Goal: Navigation & Orientation: Find specific page/section

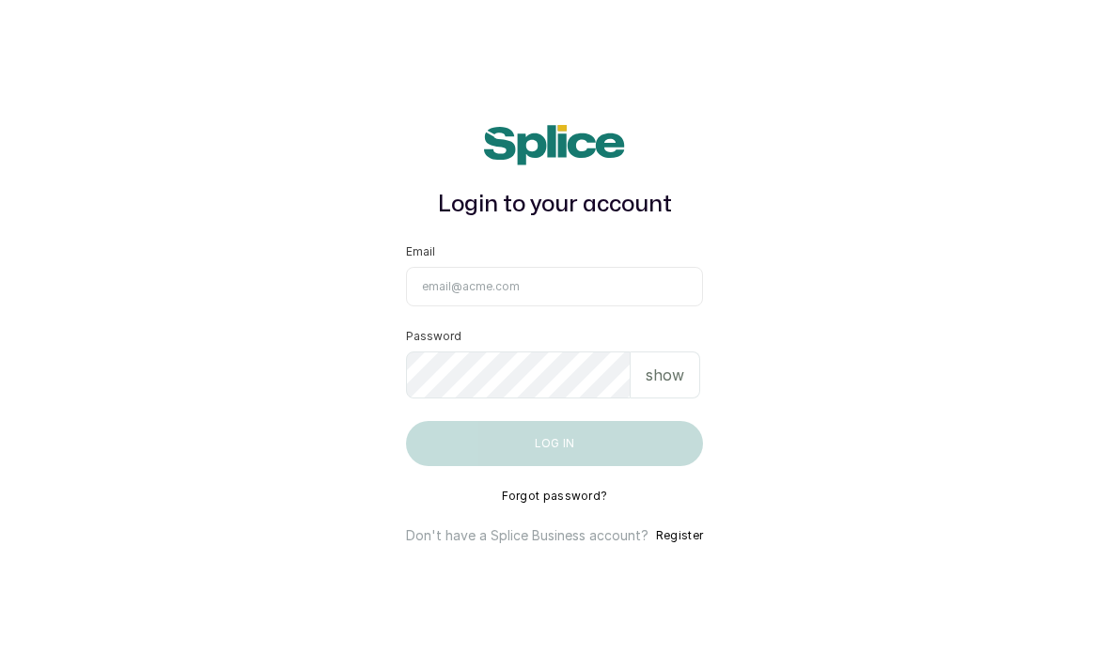
scroll to position [160, 0]
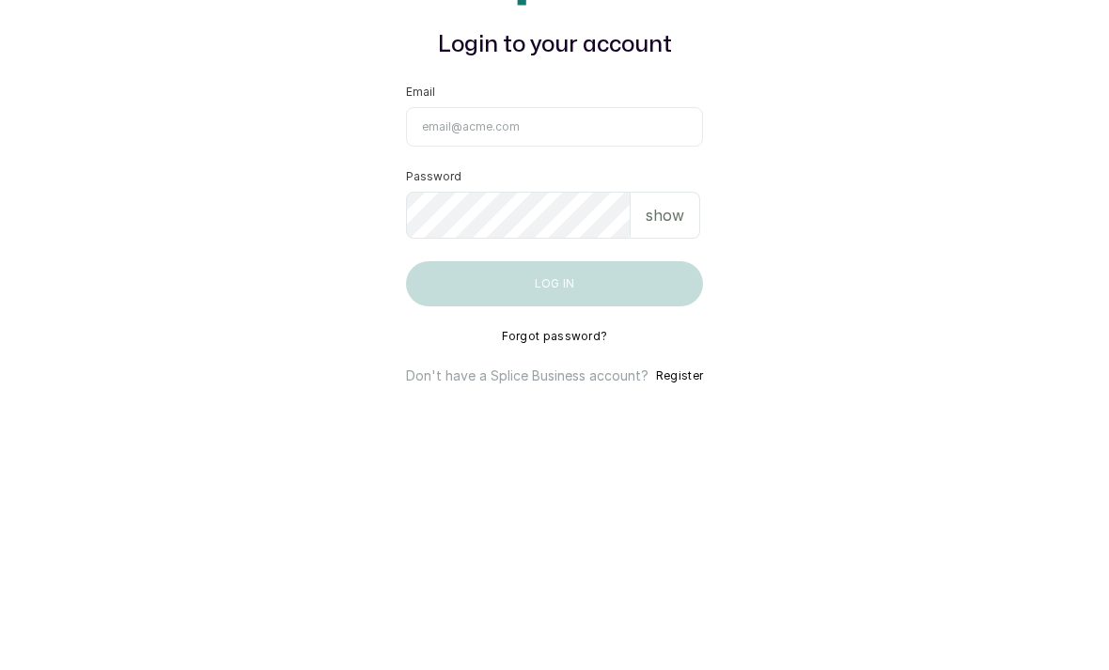
type input "[EMAIL_ADDRESS][DOMAIN_NAME]"
click at [554, 421] on button "Log in" at bounding box center [554, 443] width 297 height 45
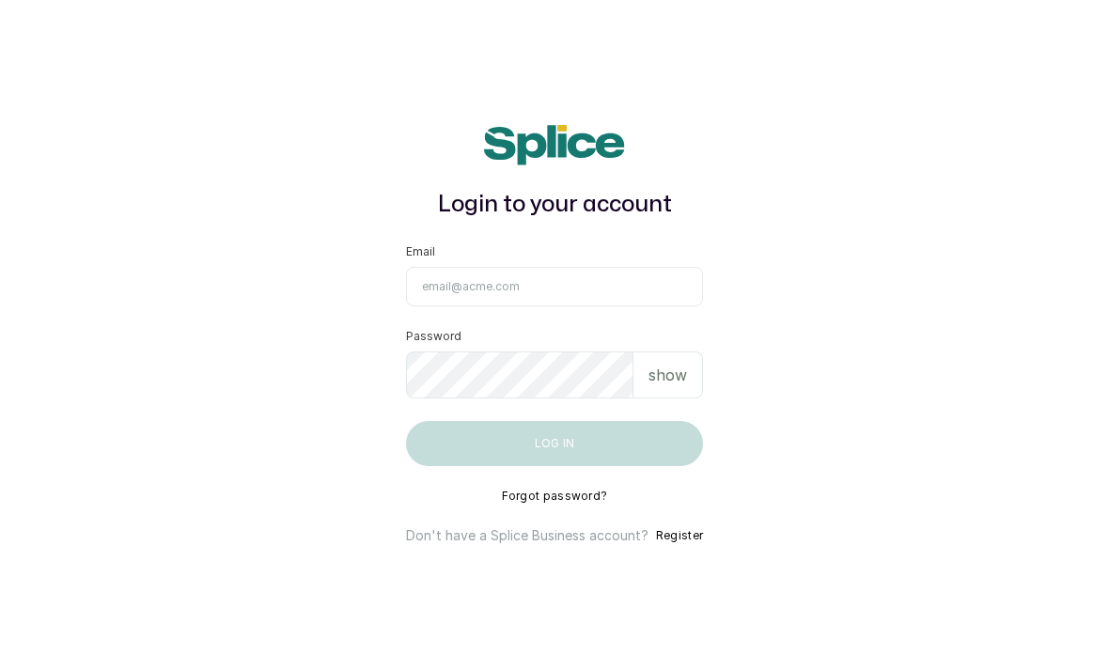
scroll to position [150, 0]
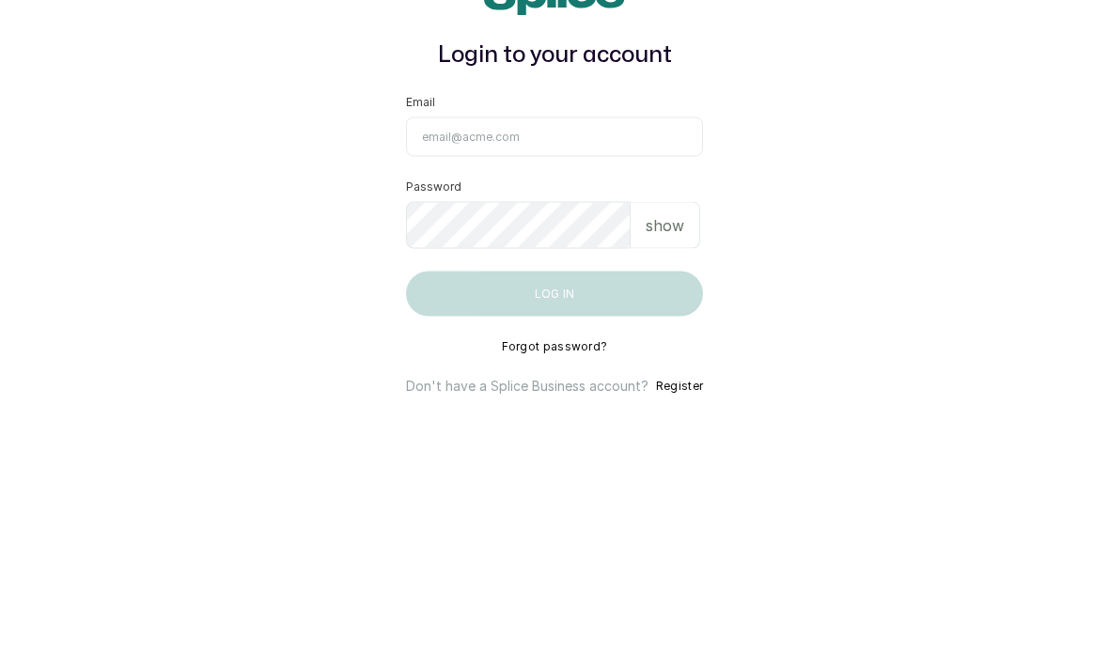
type input "[EMAIL_ADDRESS][DOMAIN_NAME]"
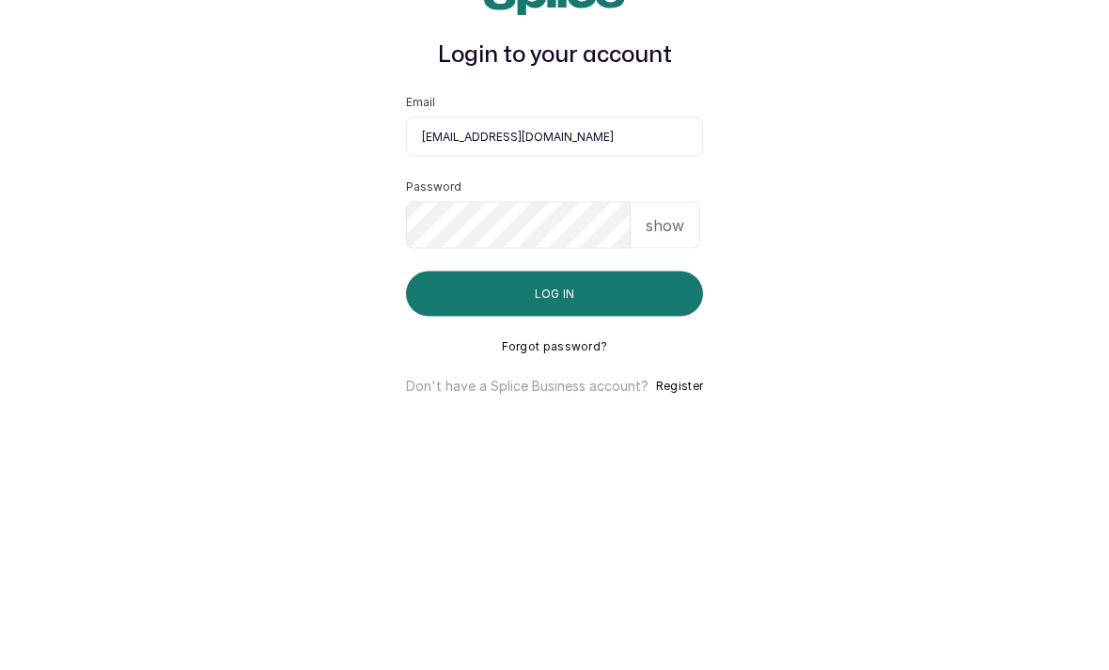
scroll to position [60, 0]
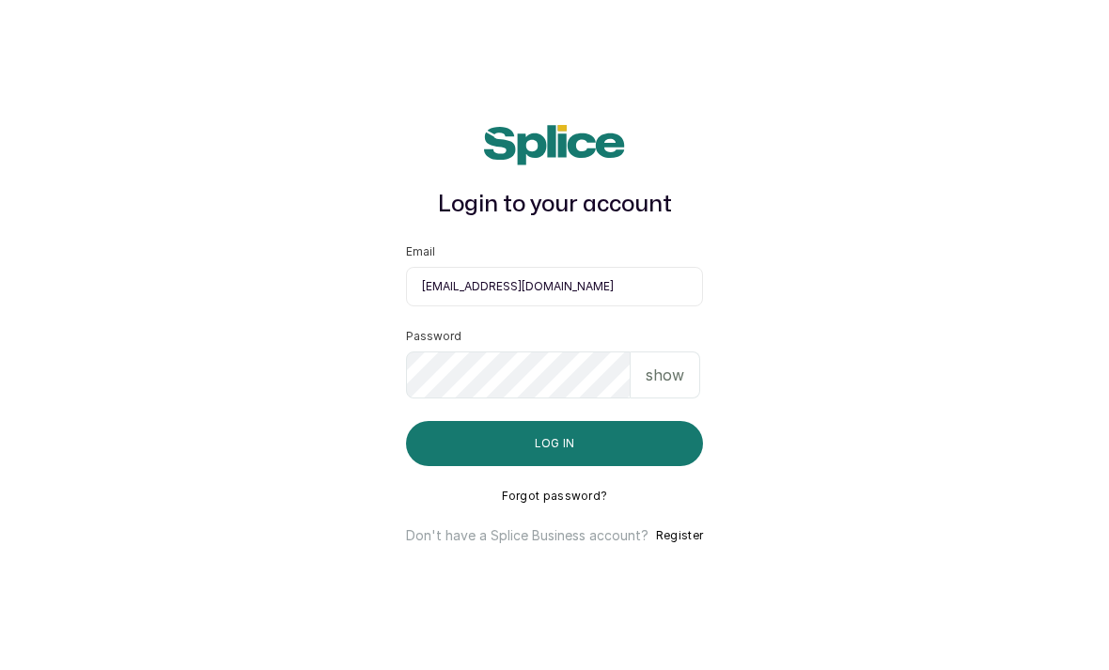
click at [592, 421] on button "Log in" at bounding box center [554, 443] width 297 height 45
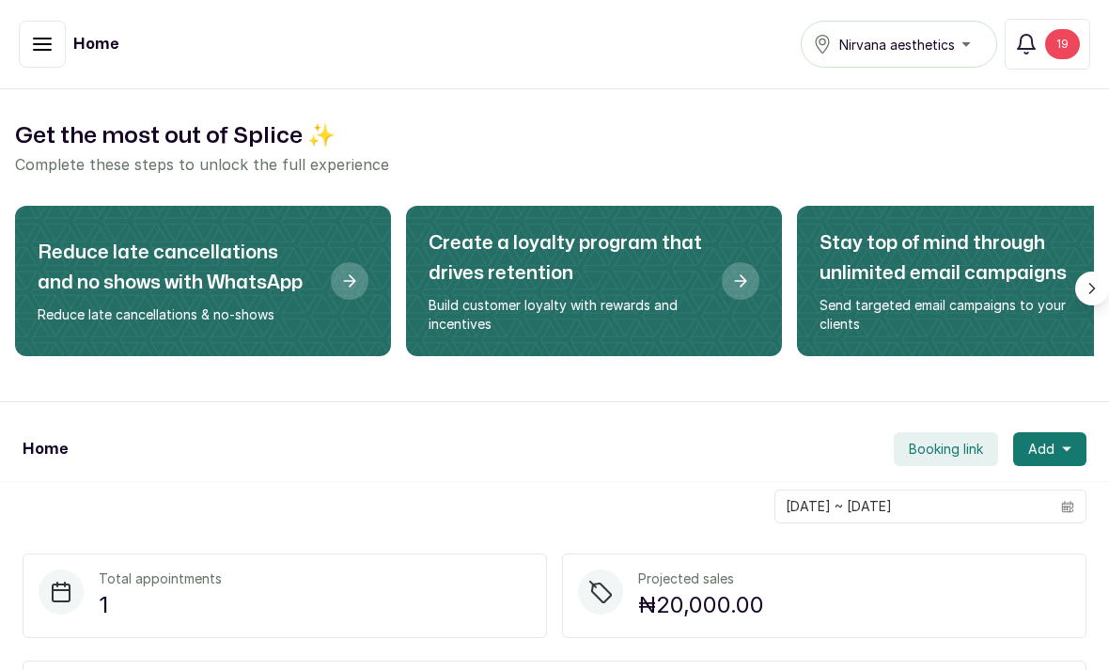
click at [46, 40] on icon "button" at bounding box center [42, 44] width 23 height 23
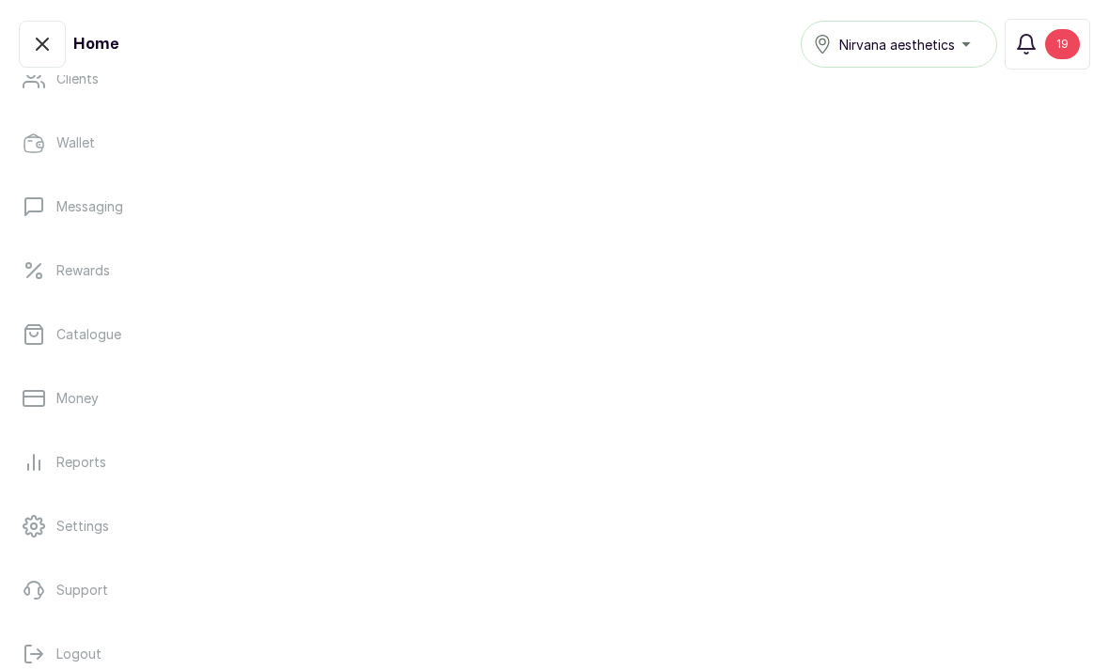
scroll to position [326, 0]
click at [128, 454] on link "Reports" at bounding box center [554, 463] width 1079 height 53
